Goal: Information Seeking & Learning: Learn about a topic

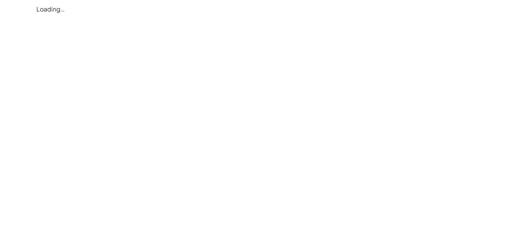
click at [0, 0] on div "Loading…" at bounding box center [0, 0] width 0 height 0
